Goal: Find specific page/section: Find specific page/section

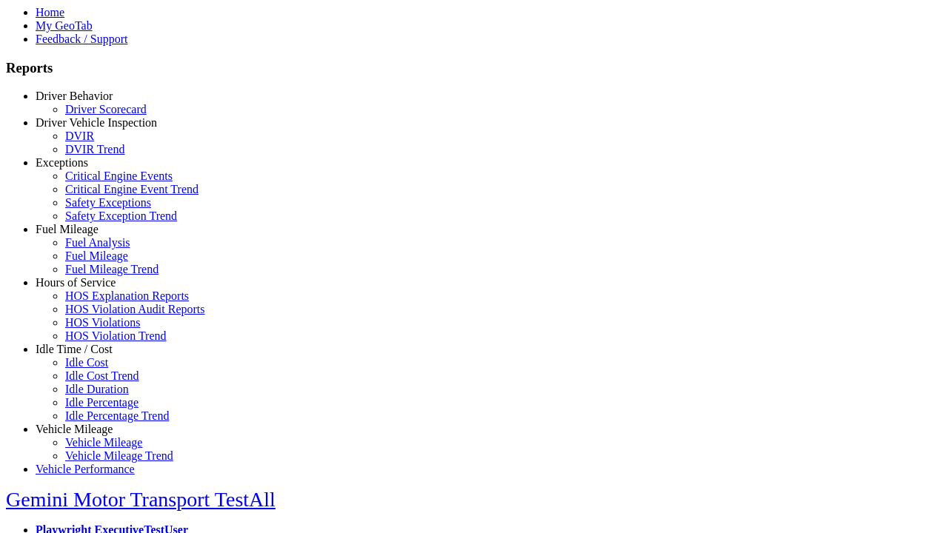
click at [85, 355] on link "Idle Time / Cost" at bounding box center [74, 349] width 77 height 13
click at [96, 382] on link "Idle Cost Trend" at bounding box center [102, 375] width 74 height 13
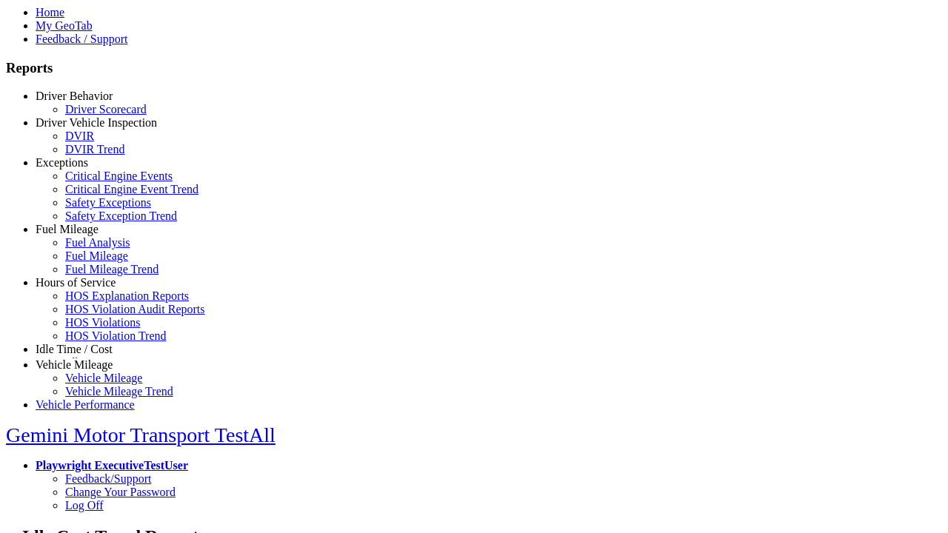
select select "**********"
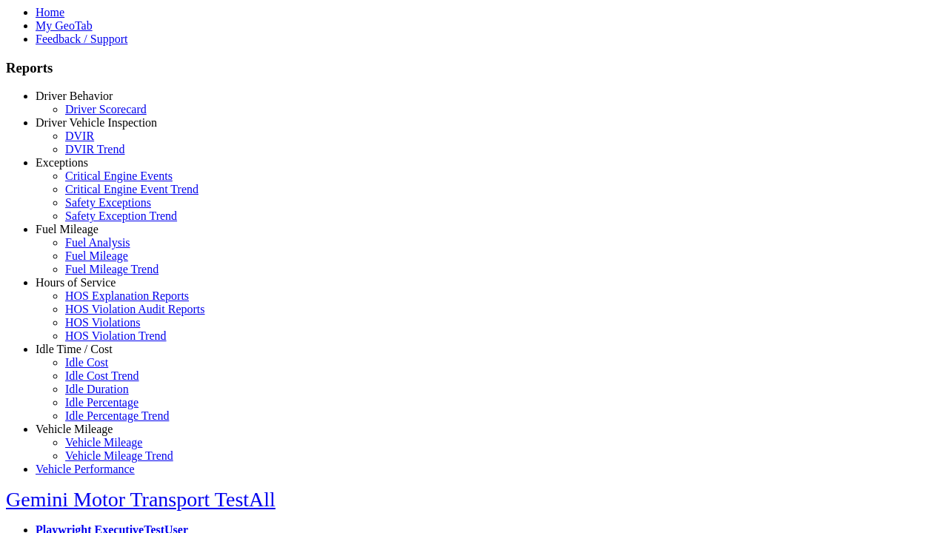
type input "**********"
